Goal: Transaction & Acquisition: Purchase product/service

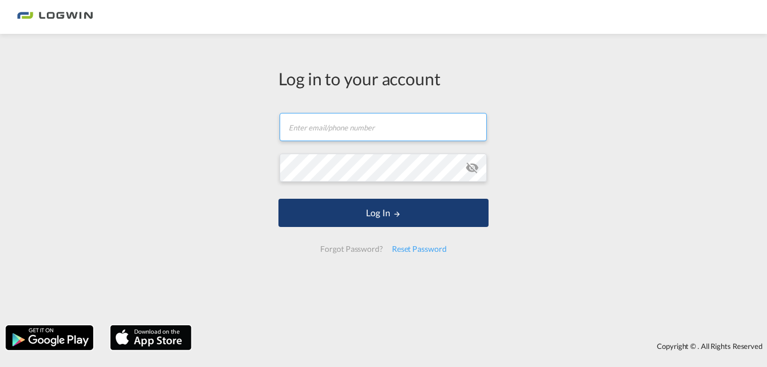
type input "[PERSON_NAME][EMAIL_ADDRESS][PERSON_NAME][DOMAIN_NAME]"
click at [307, 214] on button "Log In" at bounding box center [383, 213] width 210 height 28
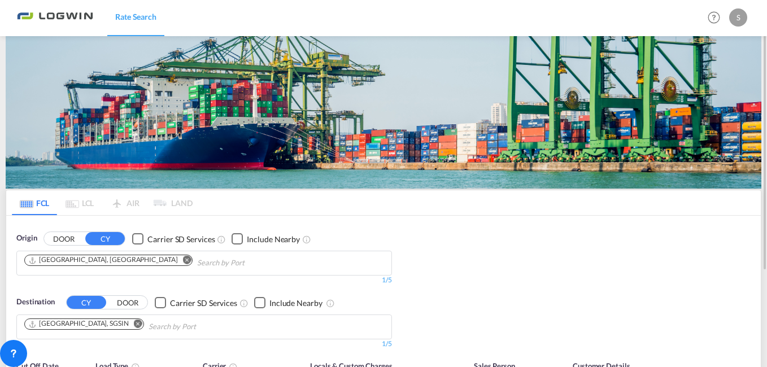
click at [134, 319] on md-icon "Remove" at bounding box center [138, 323] width 8 height 8
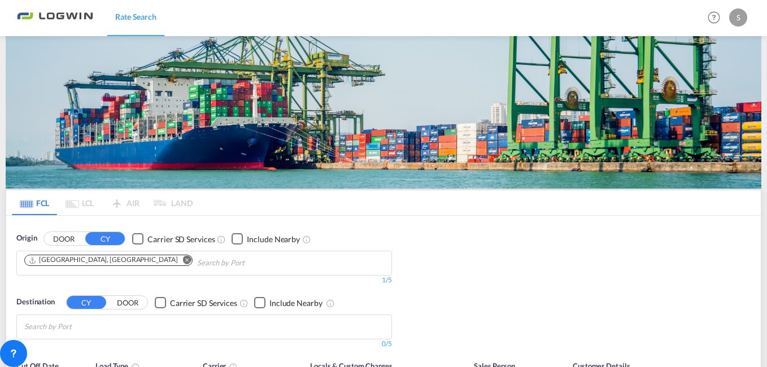
scroll to position [56, 0]
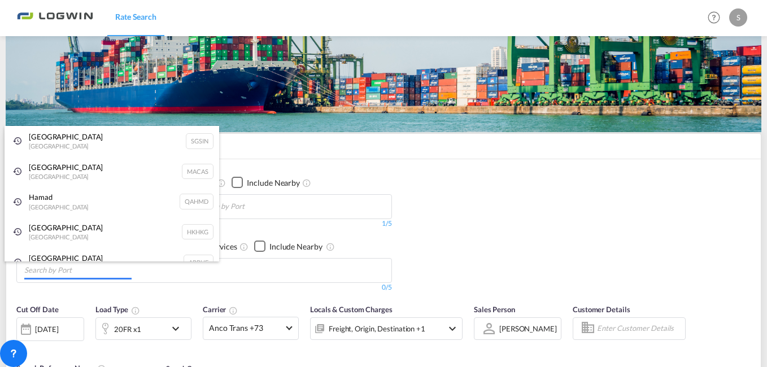
click at [112, 270] on body "Rate Search Rate Search Help Resources Product Release S My Profile Logout FCL …" at bounding box center [383, 183] width 767 height 367
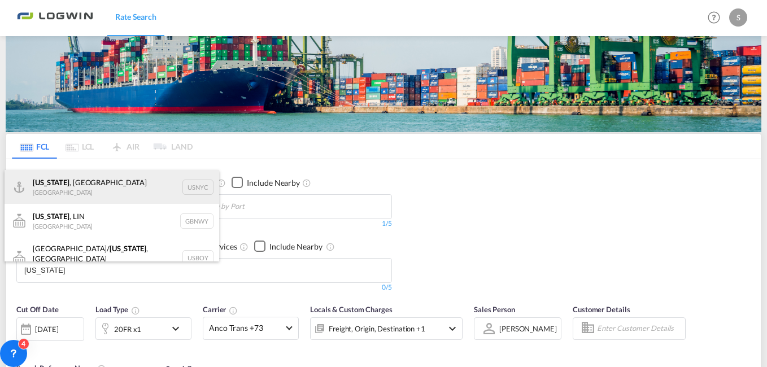
type input "[US_STATE]"
click at [62, 195] on div "[US_STATE] , [GEOGRAPHIC_DATA] [GEOGRAPHIC_DATA] USNYC" at bounding box center [112, 187] width 214 height 34
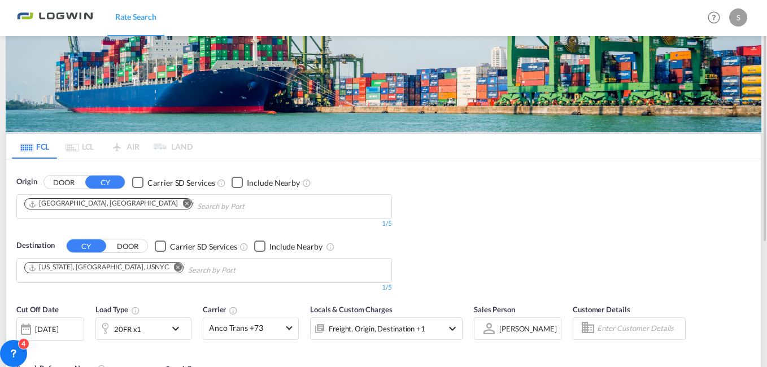
click at [176, 329] on md-icon "icon-chevron-down" at bounding box center [178, 329] width 19 height 14
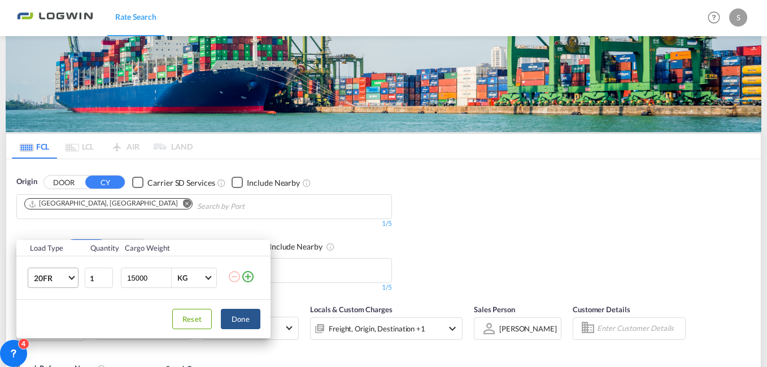
click at [71, 280] on md-select-value "20FR" at bounding box center [55, 277] width 45 height 19
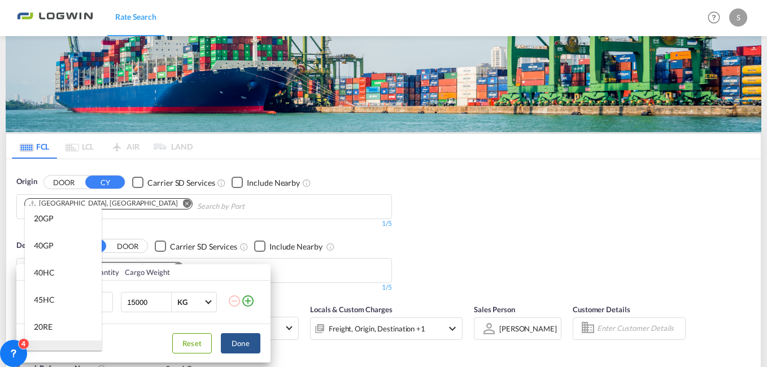
scroll to position [0, 0]
click at [61, 256] on md-option "40GP" at bounding box center [63, 246] width 77 height 27
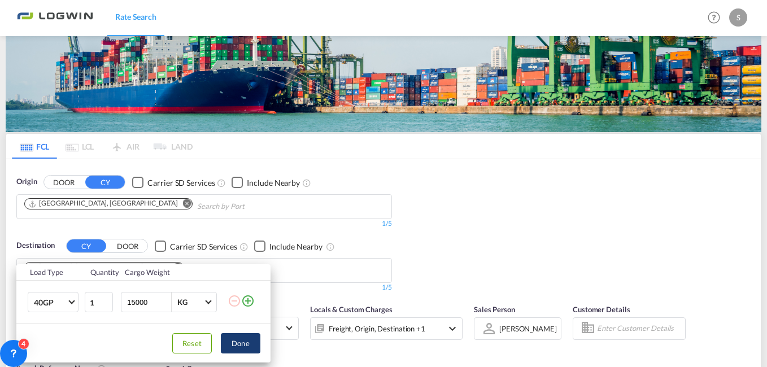
click at [234, 340] on button "Done" at bounding box center [241, 343] width 40 height 20
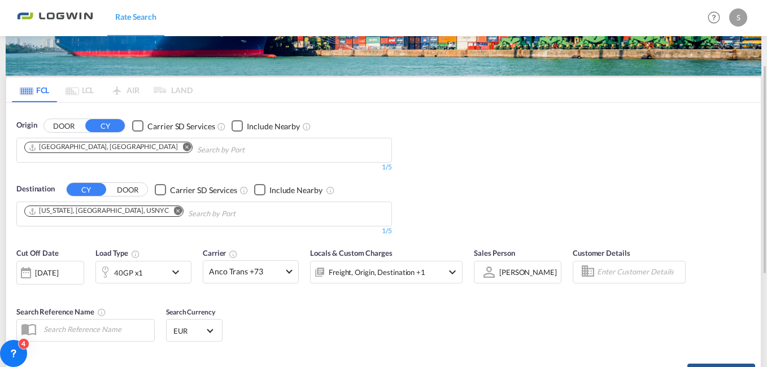
scroll to position [226, 0]
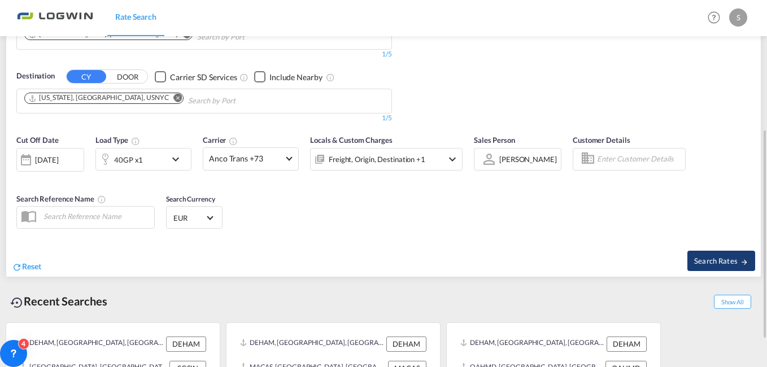
click at [698, 257] on span "Search Rates" at bounding box center [721, 260] width 54 height 9
type input "DEHAM to USNYC / [DATE]"
